Goal: Transaction & Acquisition: Purchase product/service

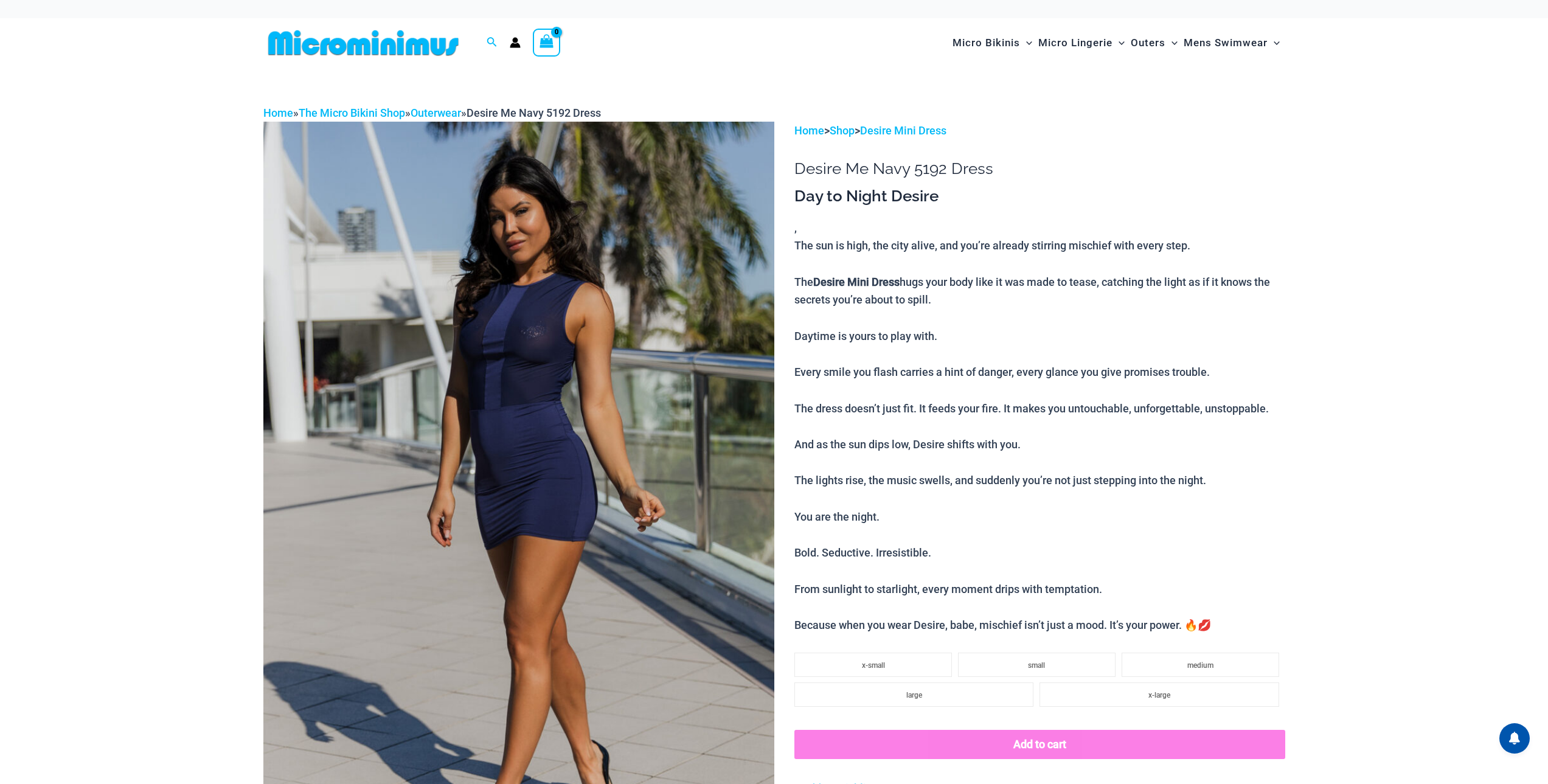
type input "**********"
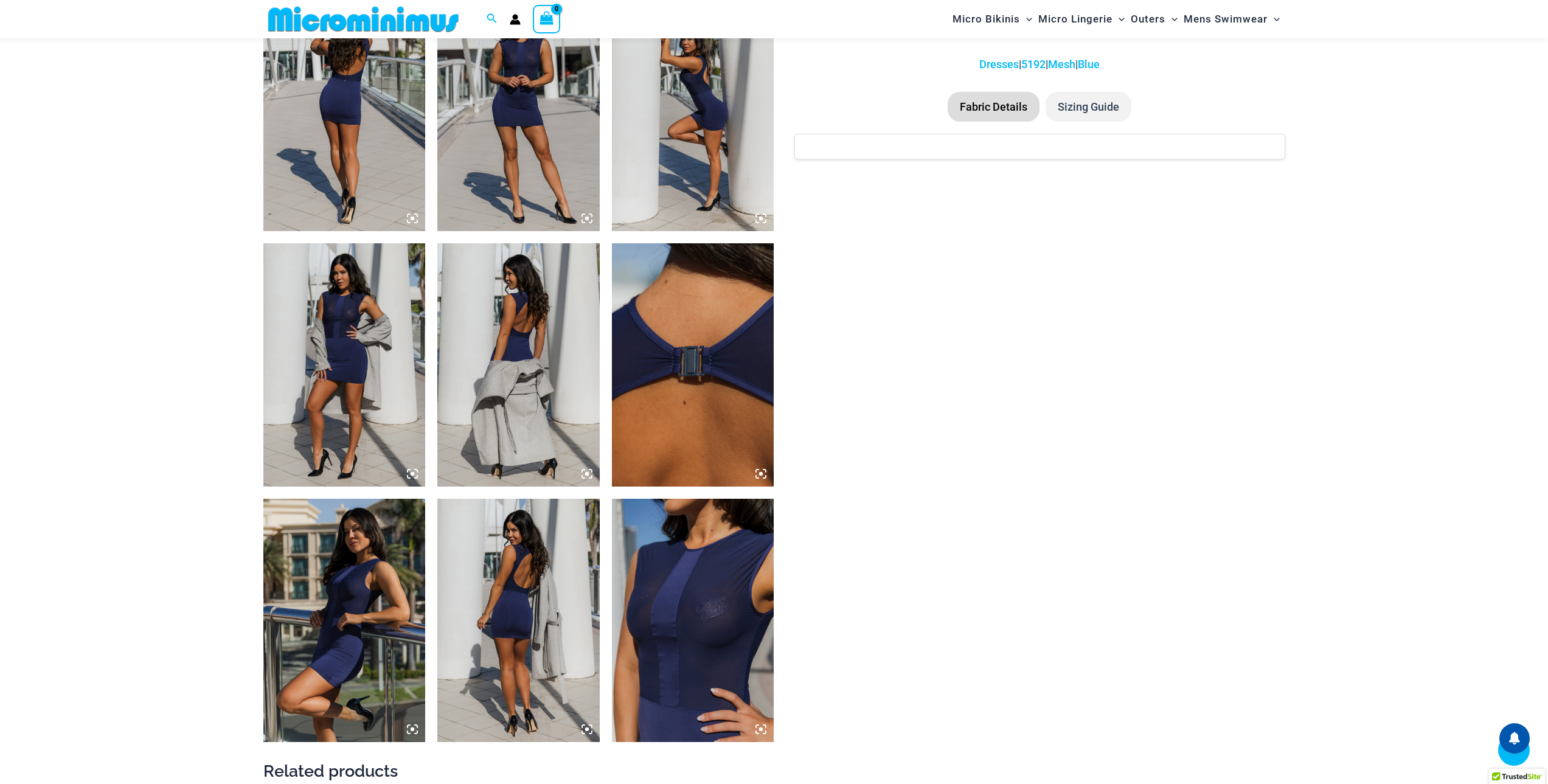
scroll to position [962, 0]
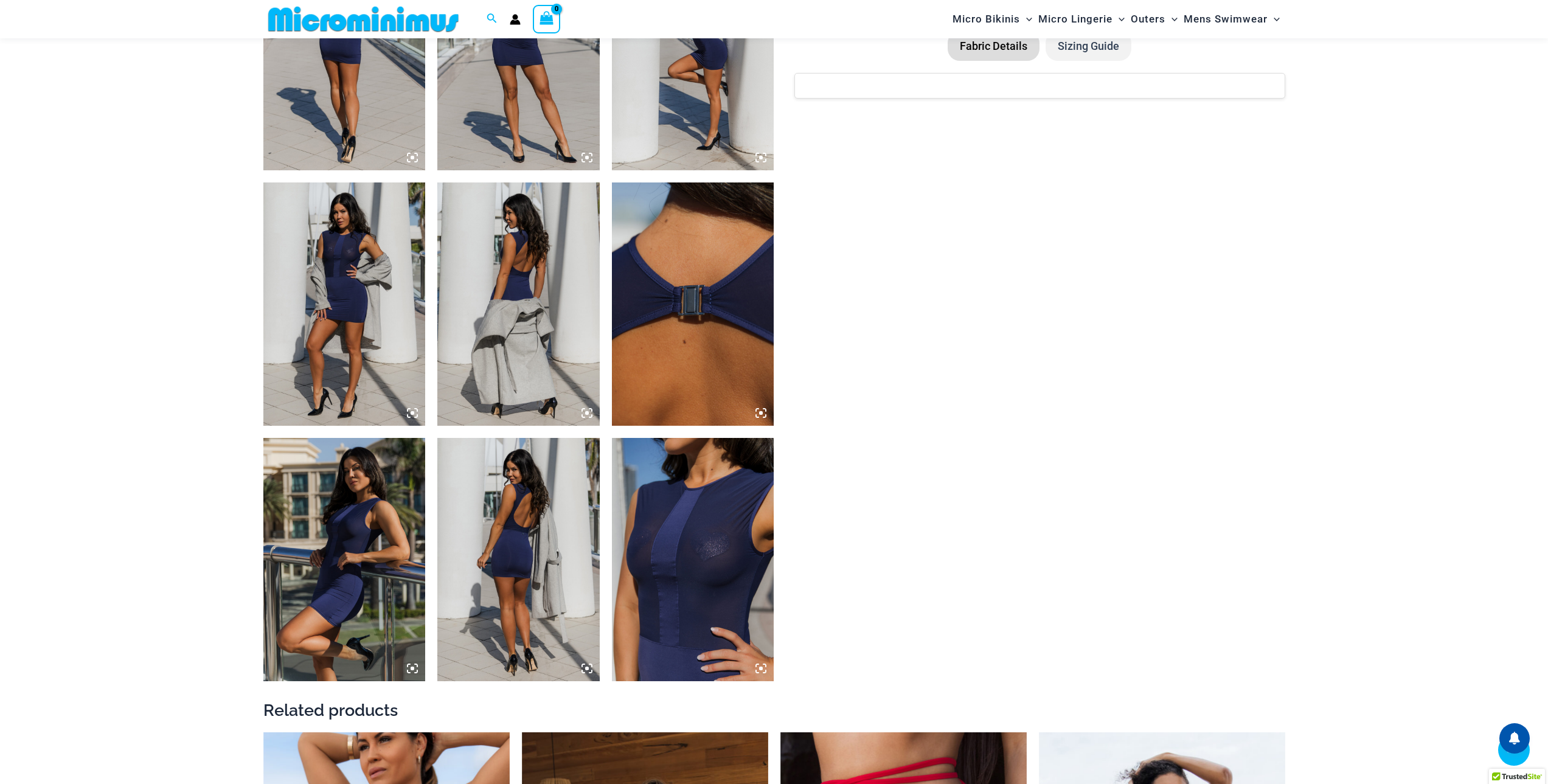
click at [728, 553] on img at bounding box center [693, 560] width 162 height 244
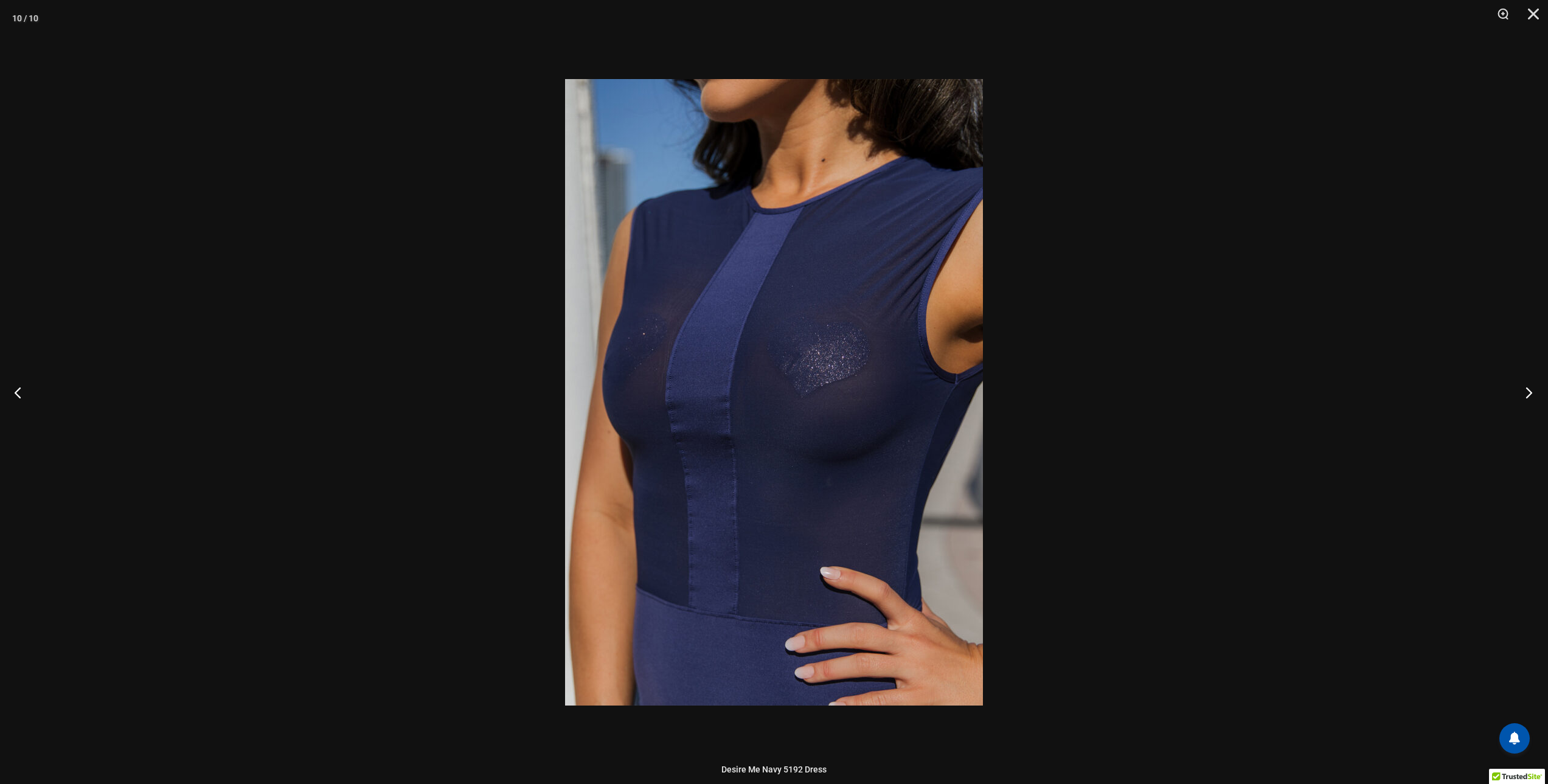
click at [1526, 394] on button "Next" at bounding box center [1525, 392] width 45 height 61
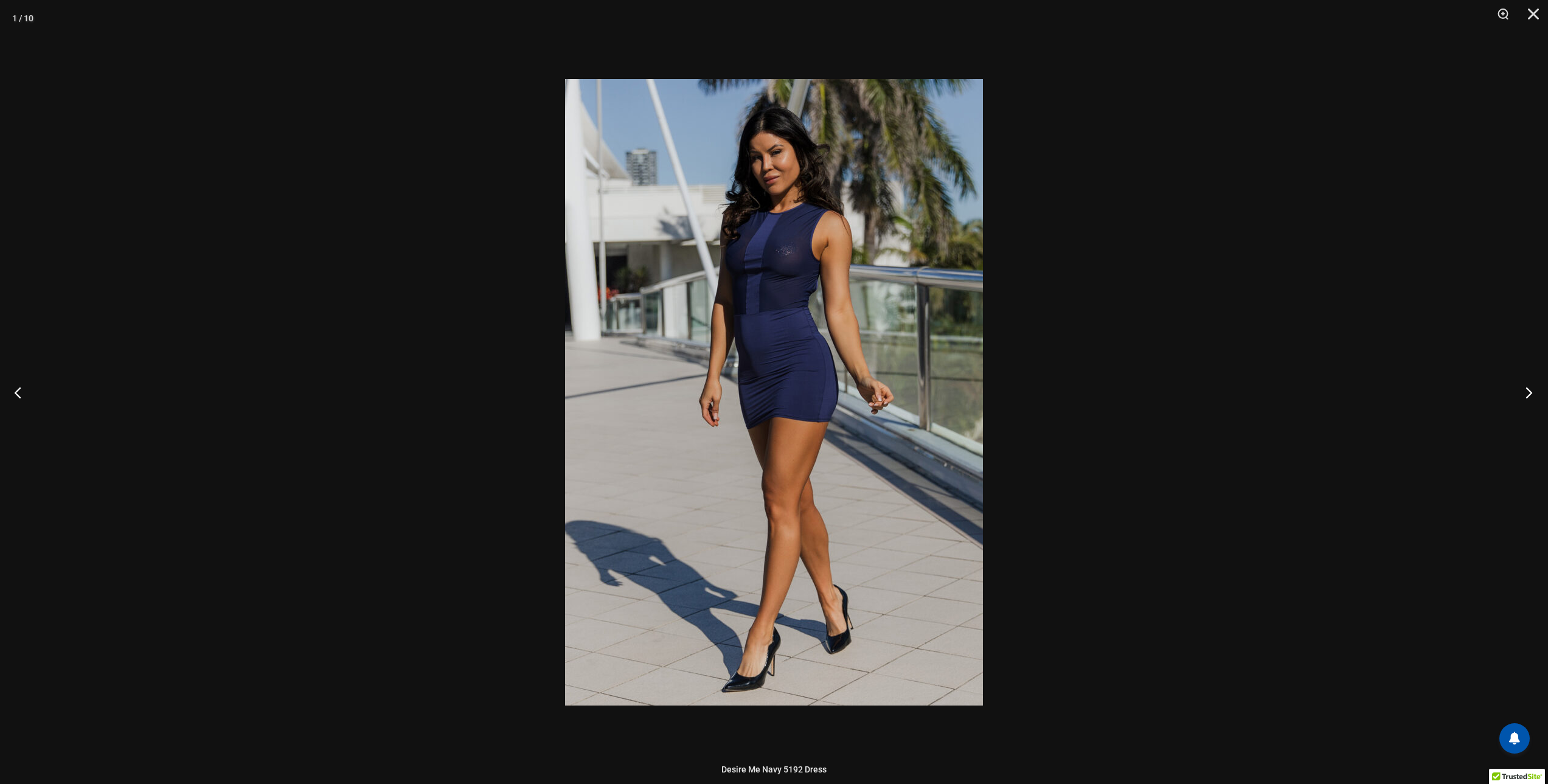
click at [1527, 395] on button "Next" at bounding box center [1525, 392] width 45 height 61
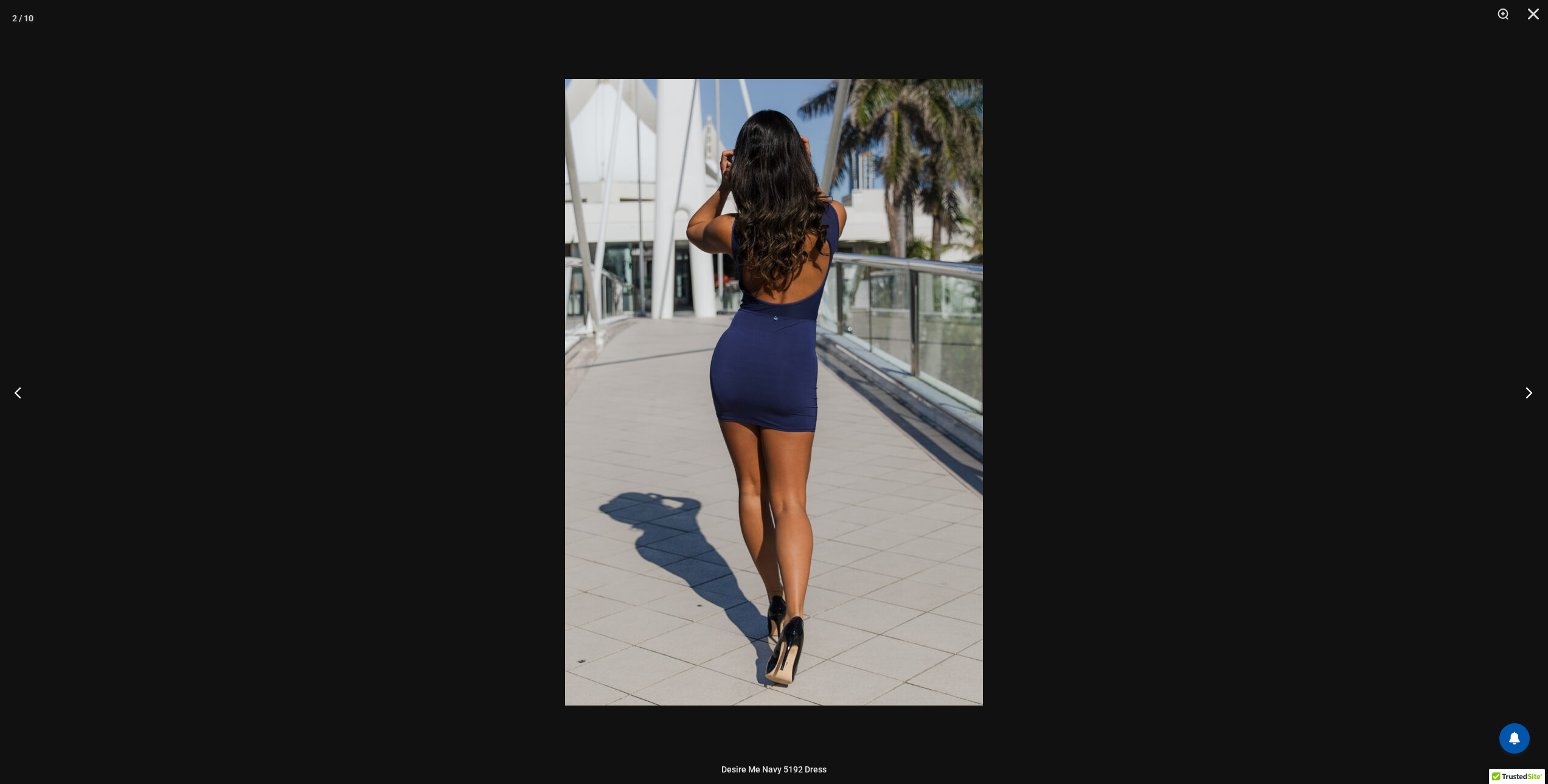
click at [1527, 395] on button "Next" at bounding box center [1525, 392] width 45 height 61
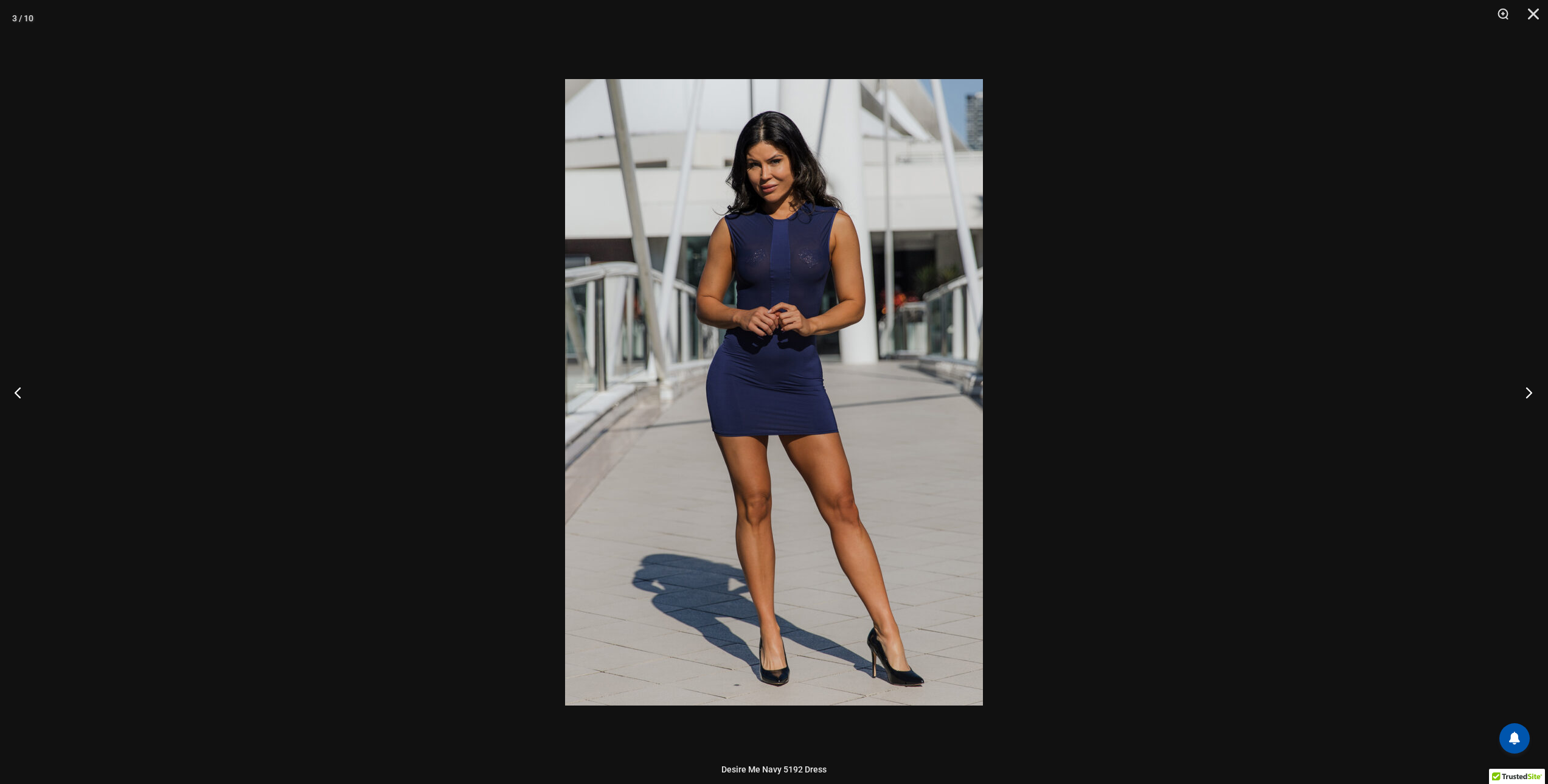
click at [1527, 395] on button "Next" at bounding box center [1525, 392] width 45 height 61
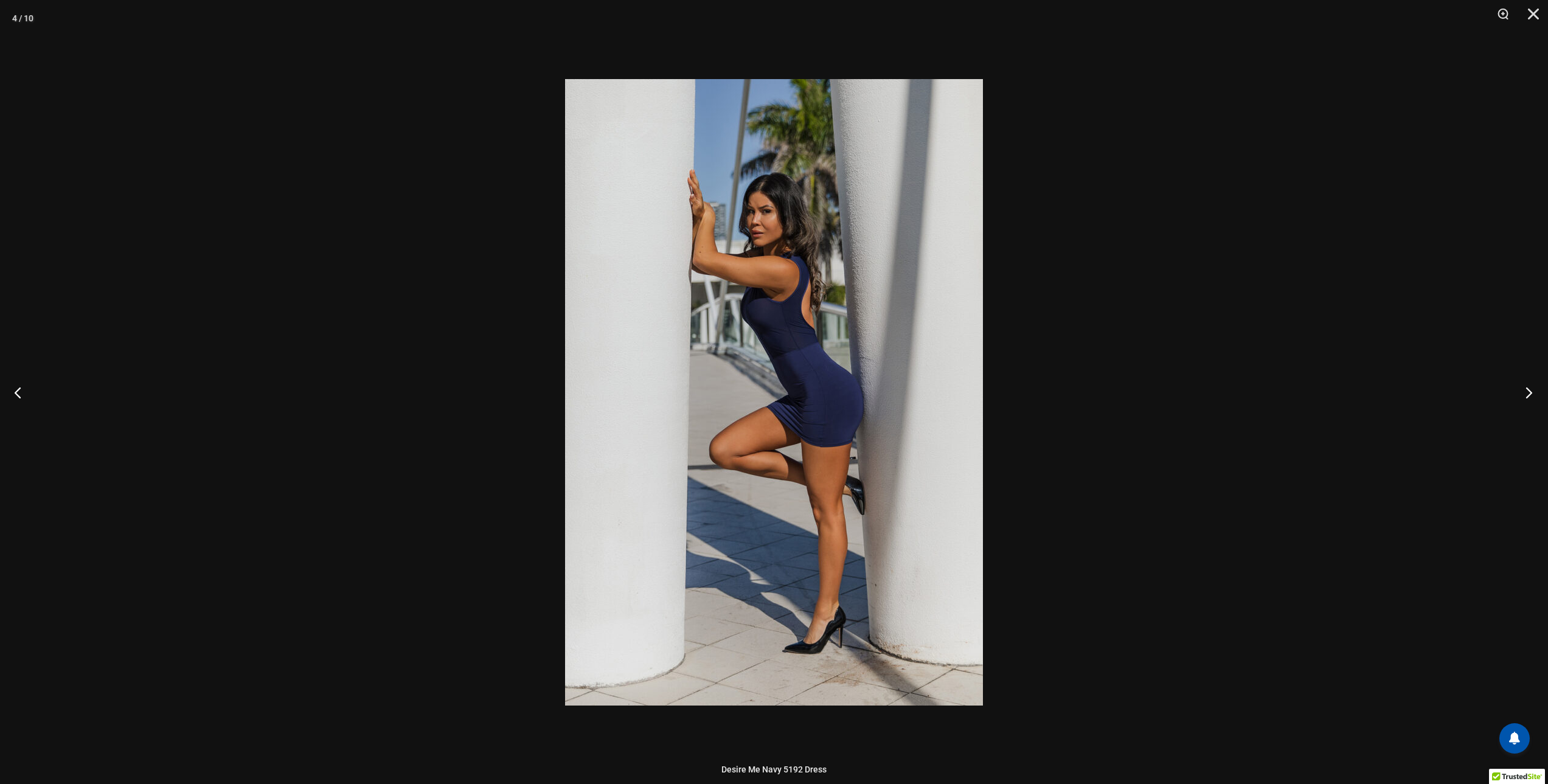
click at [1527, 395] on button "Next" at bounding box center [1525, 392] width 45 height 61
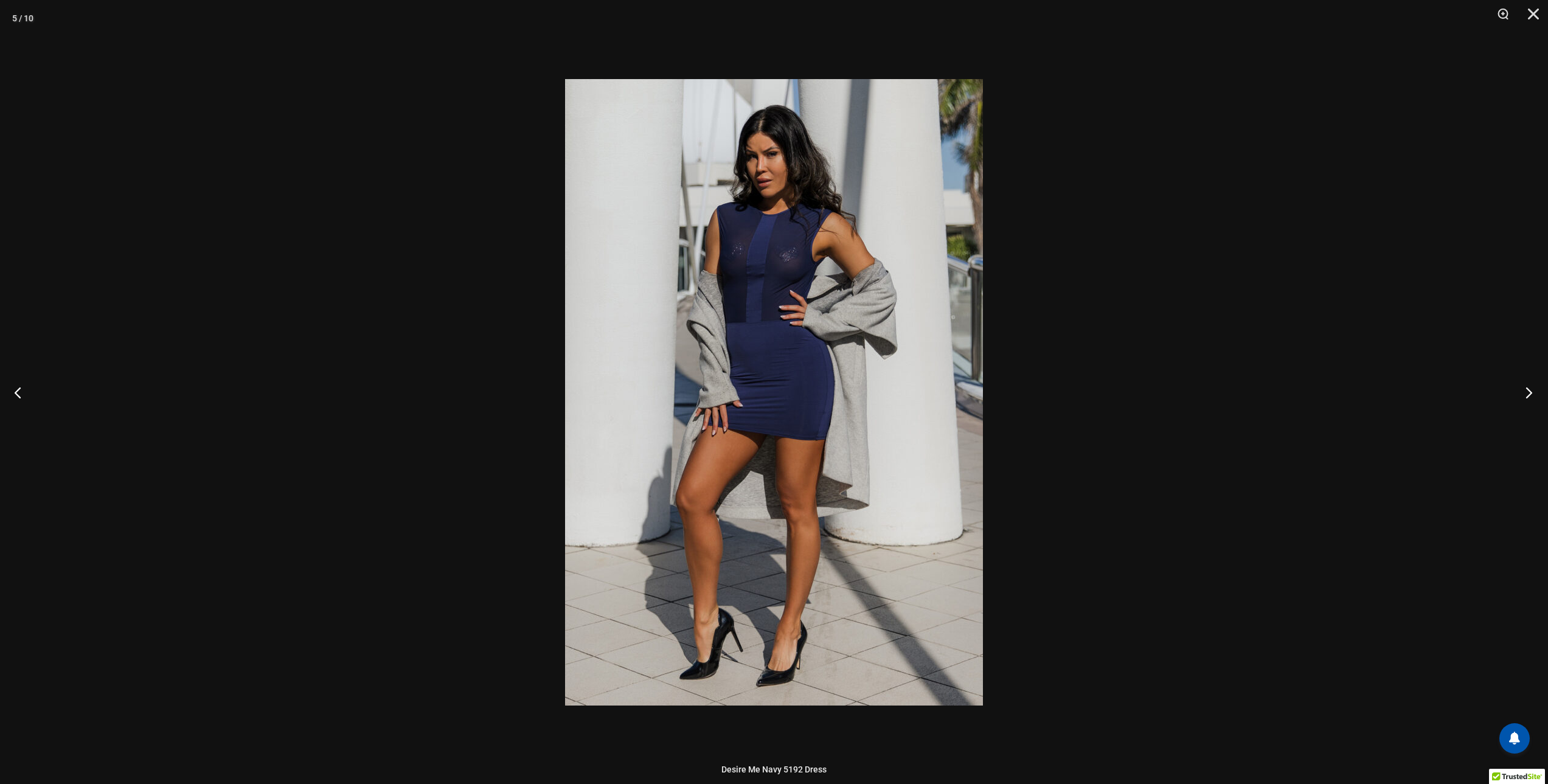
click at [1527, 395] on button "Next" at bounding box center [1525, 392] width 45 height 61
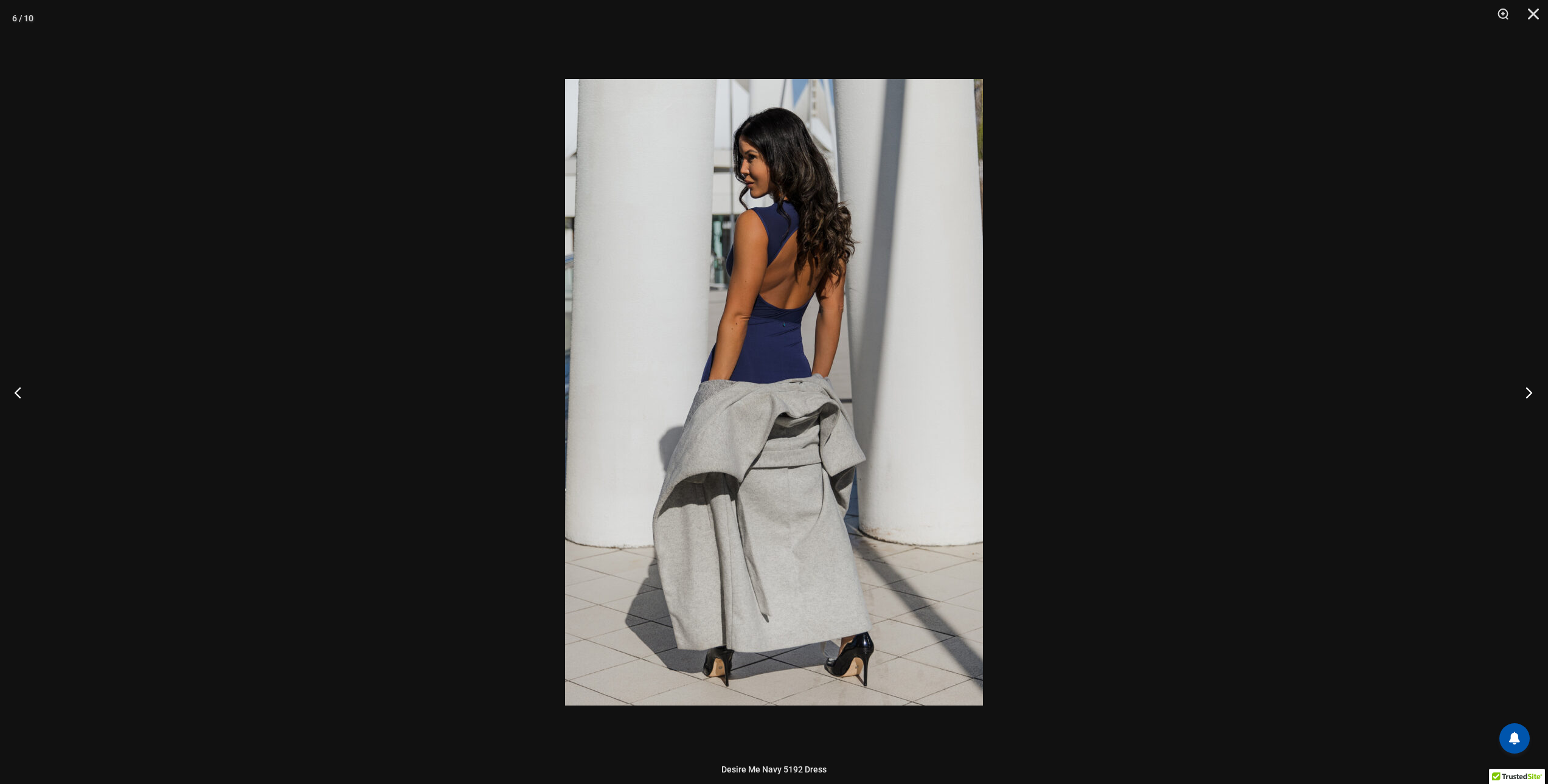
click at [1527, 395] on button "Next" at bounding box center [1525, 392] width 45 height 61
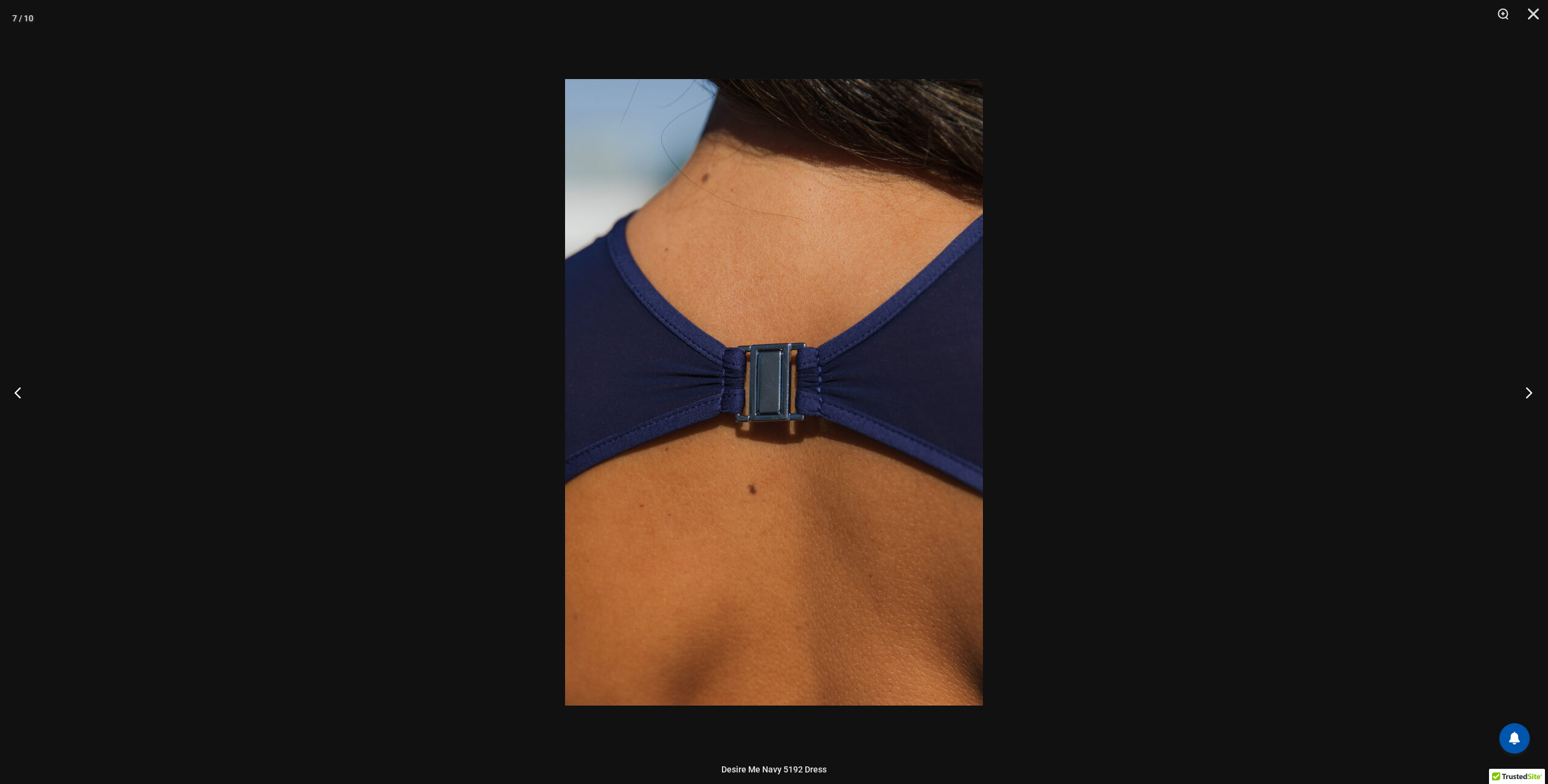
click at [1527, 395] on button "Next" at bounding box center [1525, 392] width 45 height 61
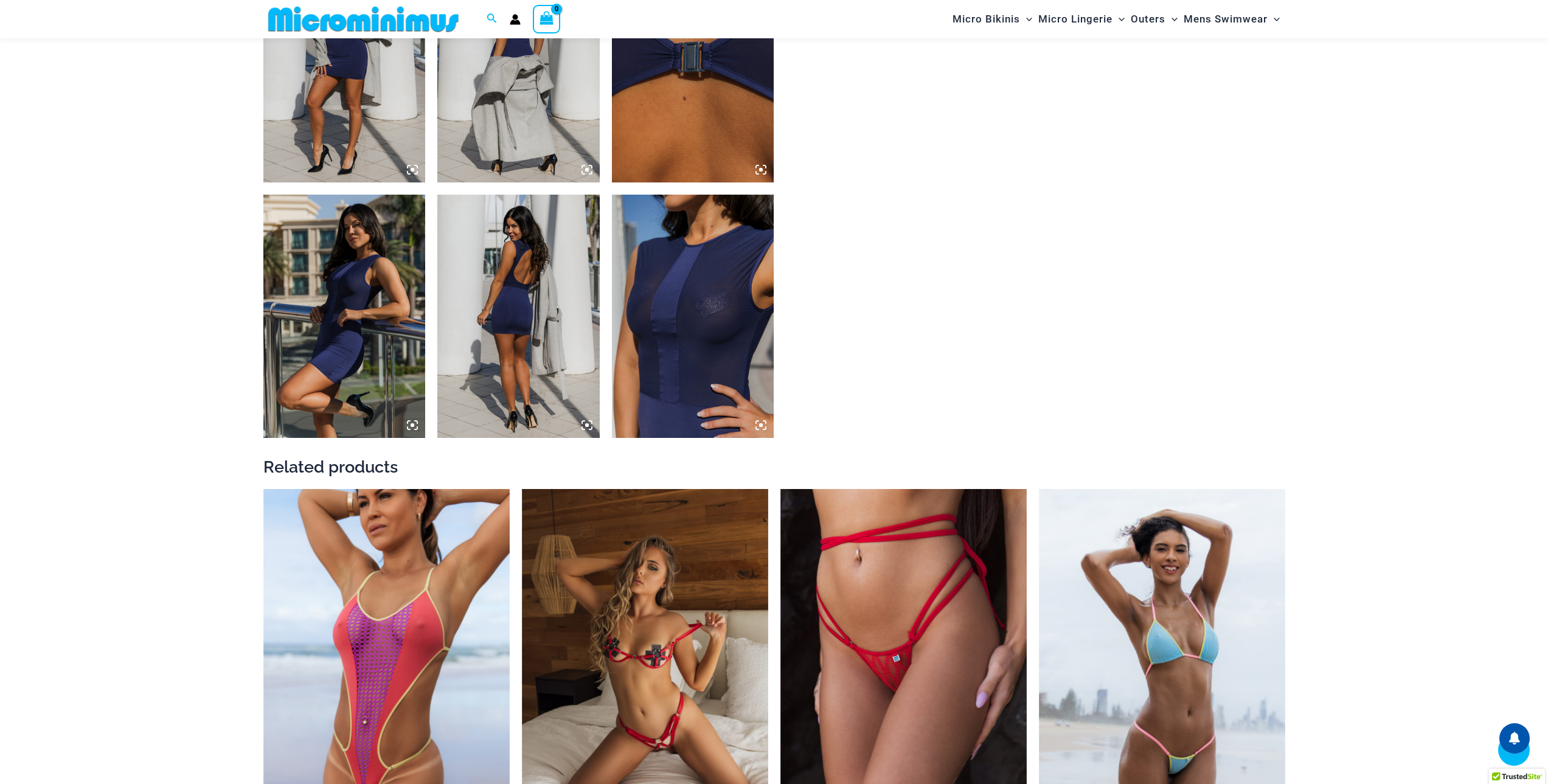
scroll to position [1388, 0]
